Goal: Obtain resource: Download file/media

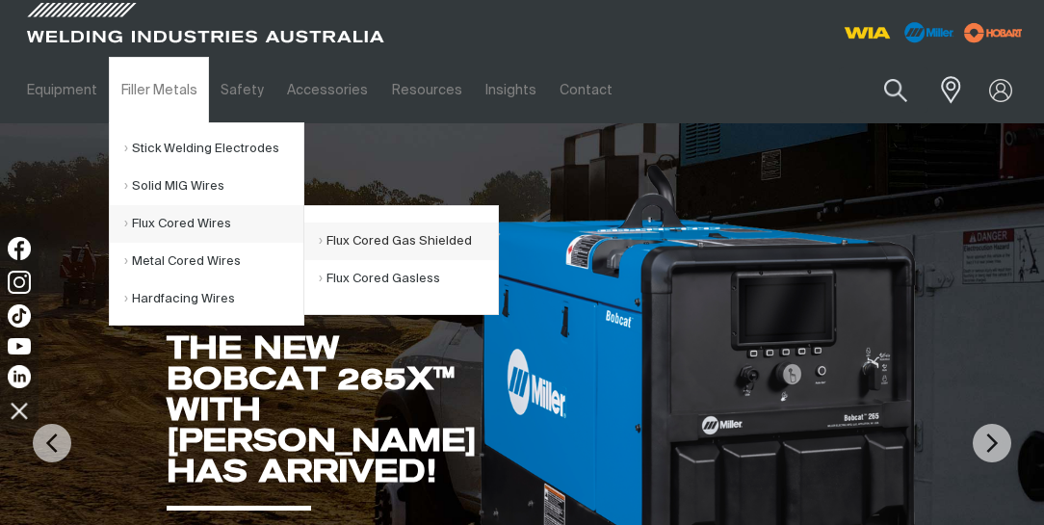
click at [403, 239] on link "Flux Cored Gas Shielded" at bounding box center [408, 242] width 179 height 38
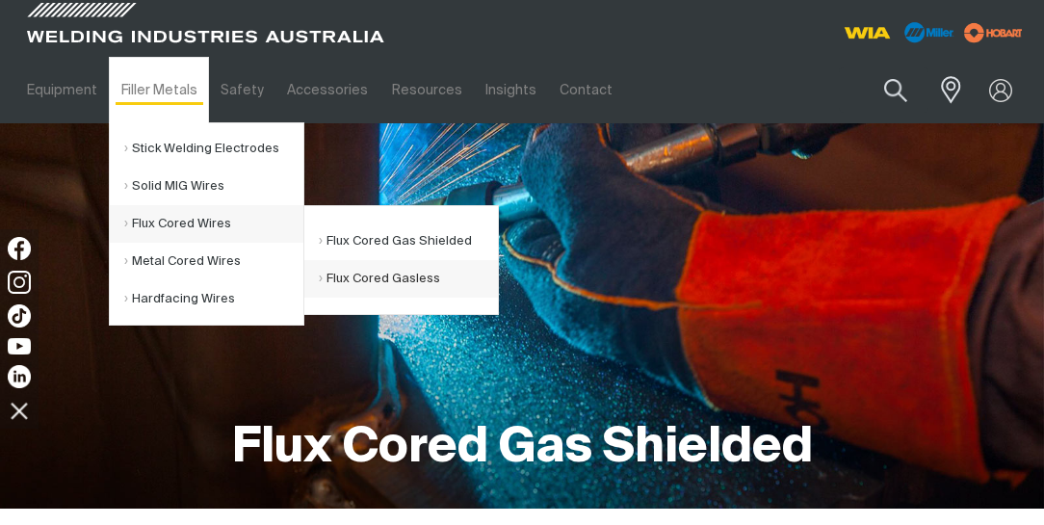
click at [367, 276] on link "Flux Cored Gasless" at bounding box center [408, 279] width 179 height 38
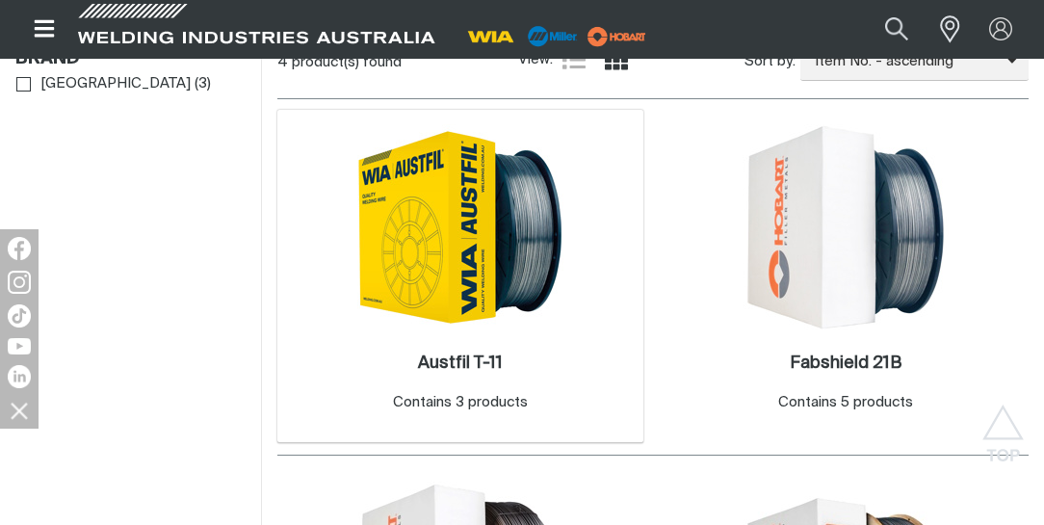
scroll to position [550, 0]
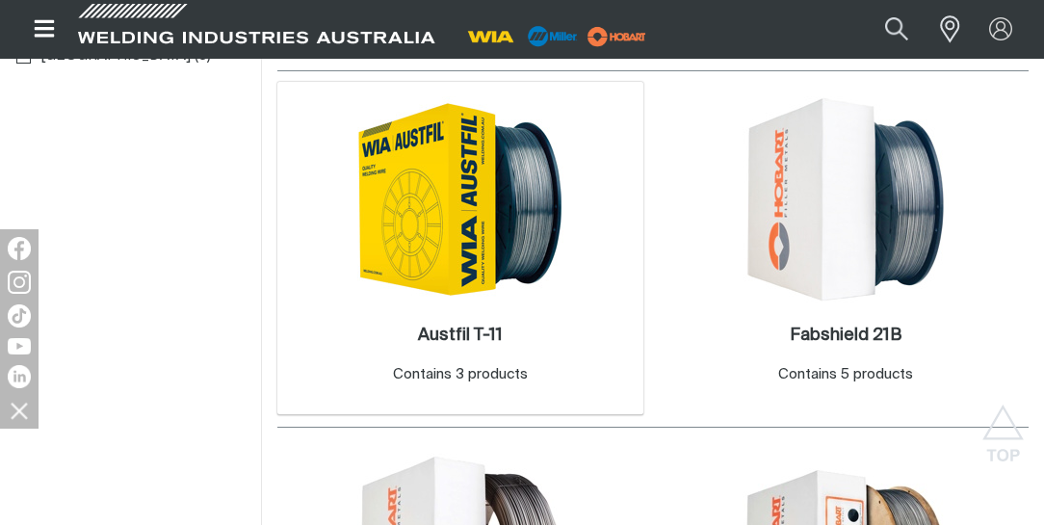
click at [459, 278] on img at bounding box center [460, 199] width 206 height 206
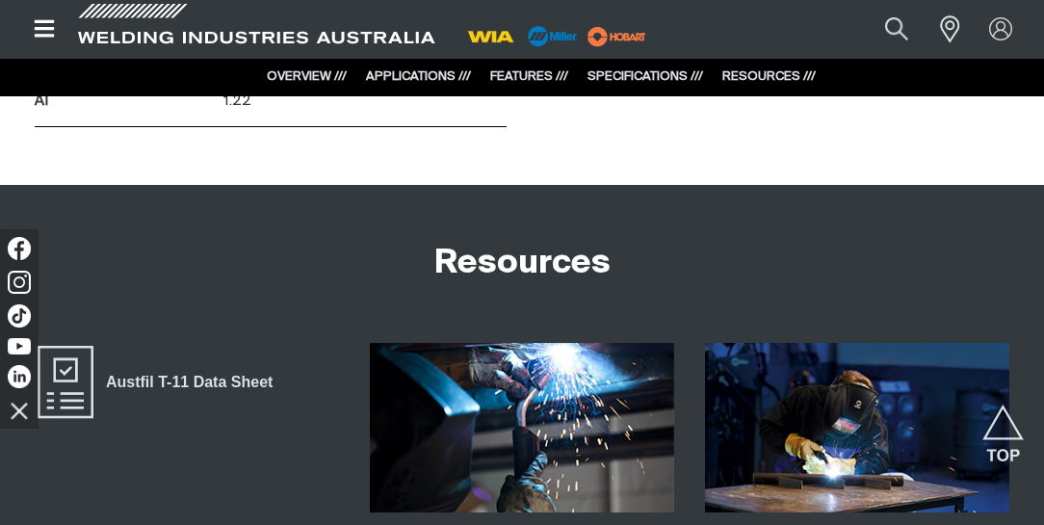
scroll to position [2972, 0]
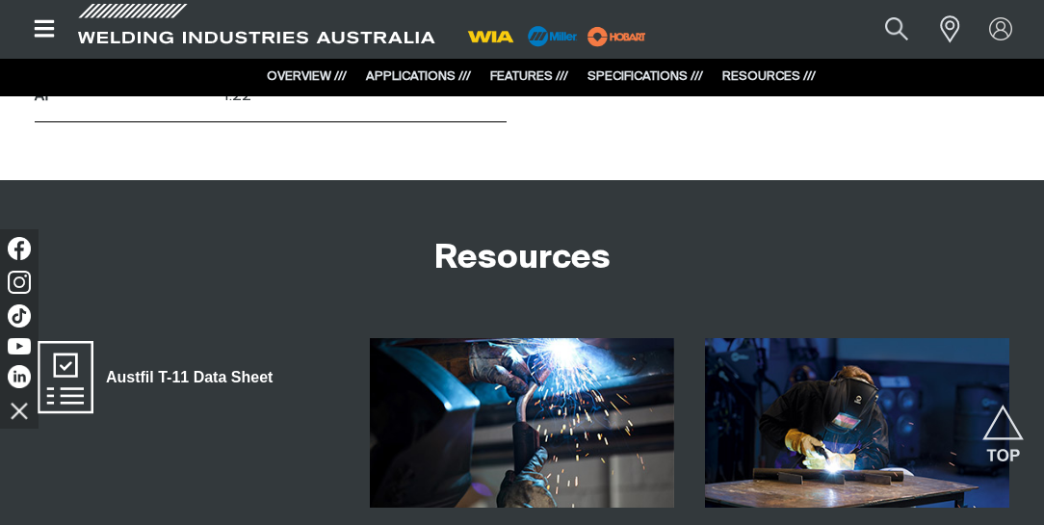
click at [251, 376] on span "Austfil T-11 Data Sheet" at bounding box center [189, 377] width 192 height 25
